Goal: Transaction & Acquisition: Purchase product/service

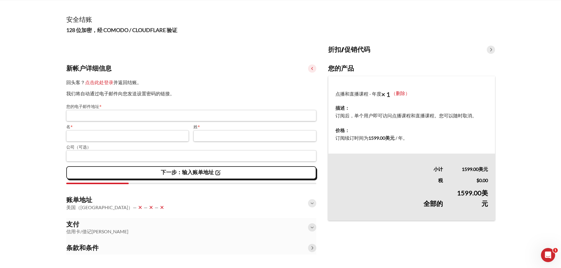
scroll to position [22, 0]
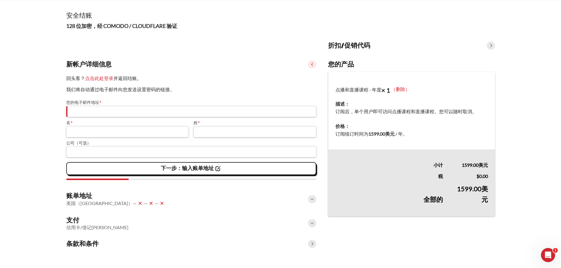
click at [315, 197] on span at bounding box center [312, 199] width 8 height 8
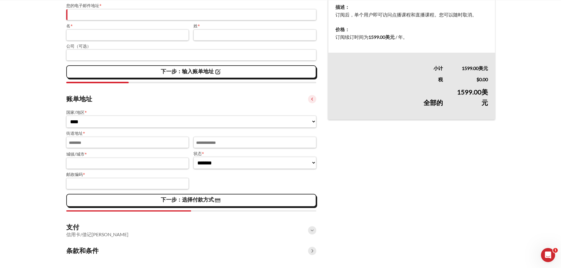
scroll to position [123, 0]
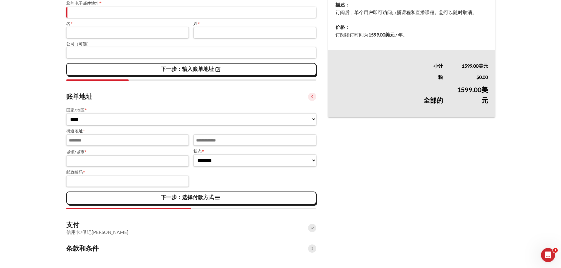
click at [311, 229] on span at bounding box center [312, 228] width 8 height 8
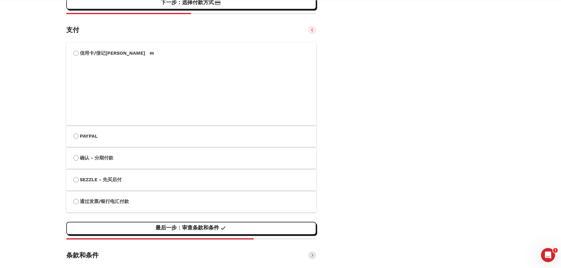
scroll to position [325, 0]
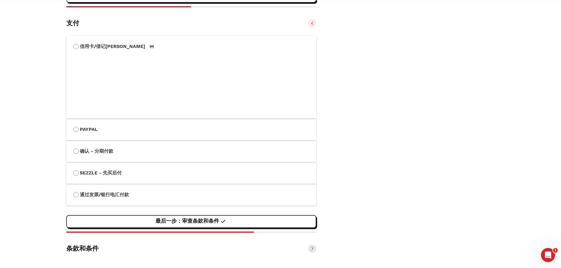
click at [94, 249] on font "条款和条件" at bounding box center [82, 248] width 32 height 7
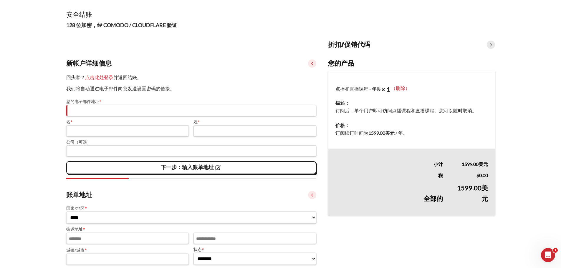
scroll to position [0, 0]
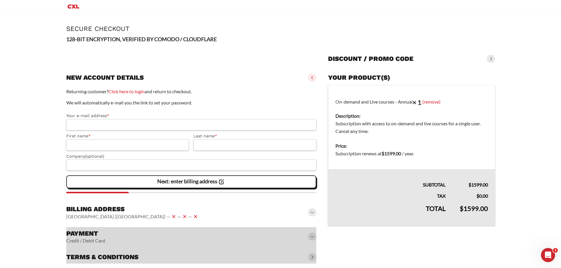
click at [91, 124] on input "Your e-mail address *" at bounding box center [191, 124] width 250 height 11
click at [82, 142] on input "First name *" at bounding box center [127, 144] width 123 height 11
drag, startPoint x: 215, startPoint y: 146, endPoint x: 189, endPoint y: 149, distance: 26.0
click at [214, 146] on input "Last name *" at bounding box center [254, 144] width 123 height 11
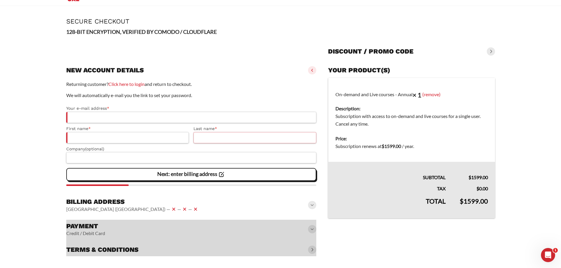
scroll to position [9, 0]
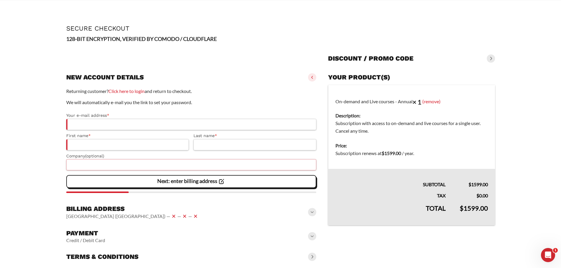
click at [88, 166] on input "Company (optional)" at bounding box center [191, 164] width 250 height 11
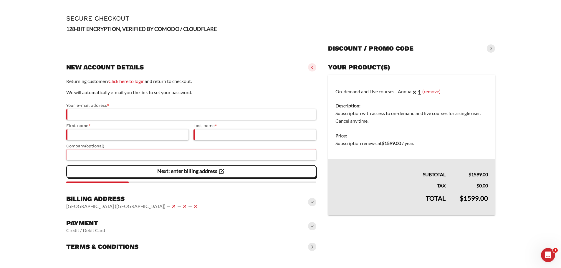
scroll to position [22, 0]
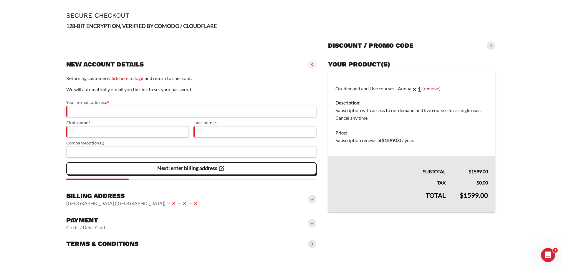
click at [312, 202] on span at bounding box center [312, 199] width 8 height 8
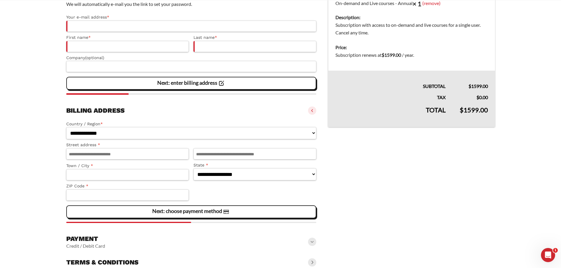
scroll to position [111, 0]
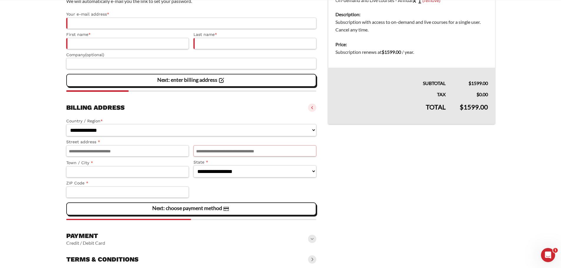
click at [218, 152] on input "Apartment, suite, unit, etc. (optional)" at bounding box center [254, 150] width 123 height 11
click at [173, 152] on input "Street address *" at bounding box center [127, 150] width 123 height 11
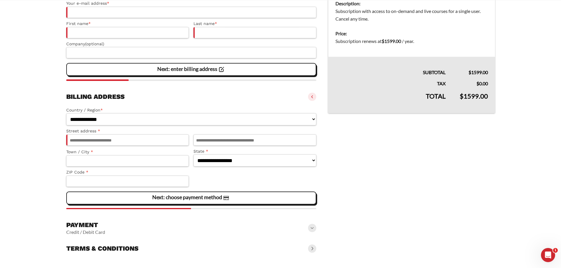
click at [311, 229] on span at bounding box center [312, 228] width 8 height 8
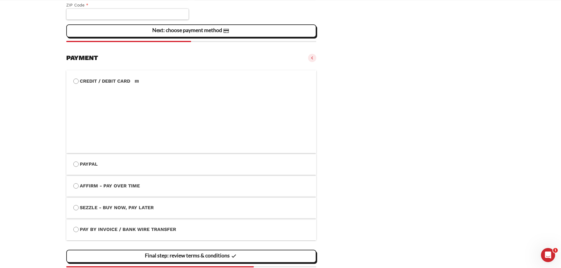
scroll to position [325, 0]
